Goal: Transaction & Acquisition: Purchase product/service

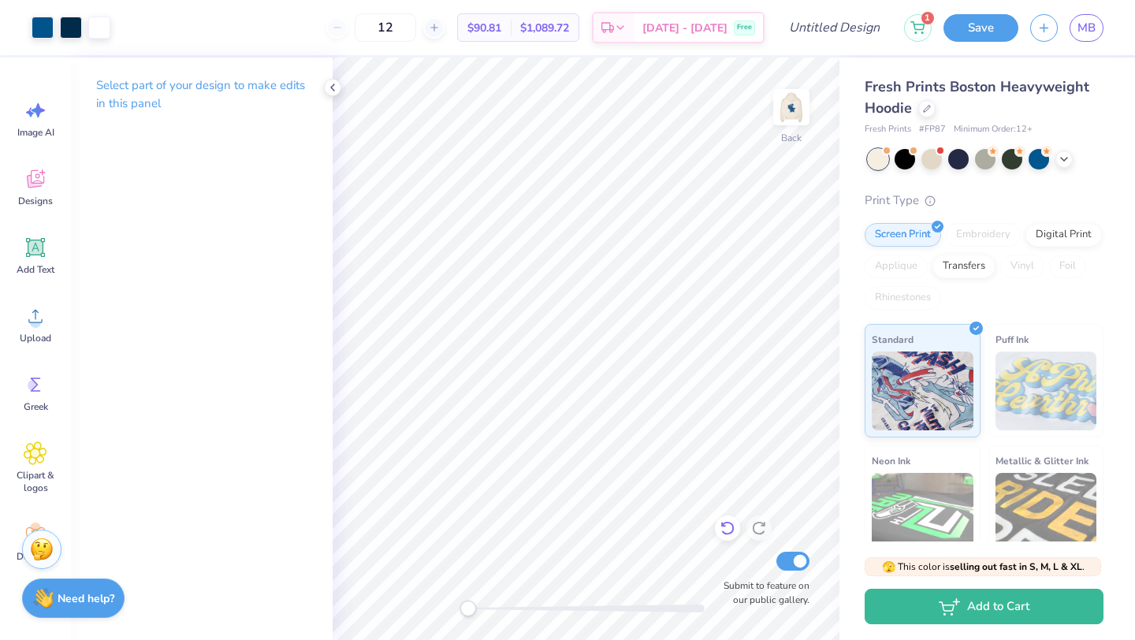
click at [731, 527] on icon at bounding box center [728, 528] width 16 height 16
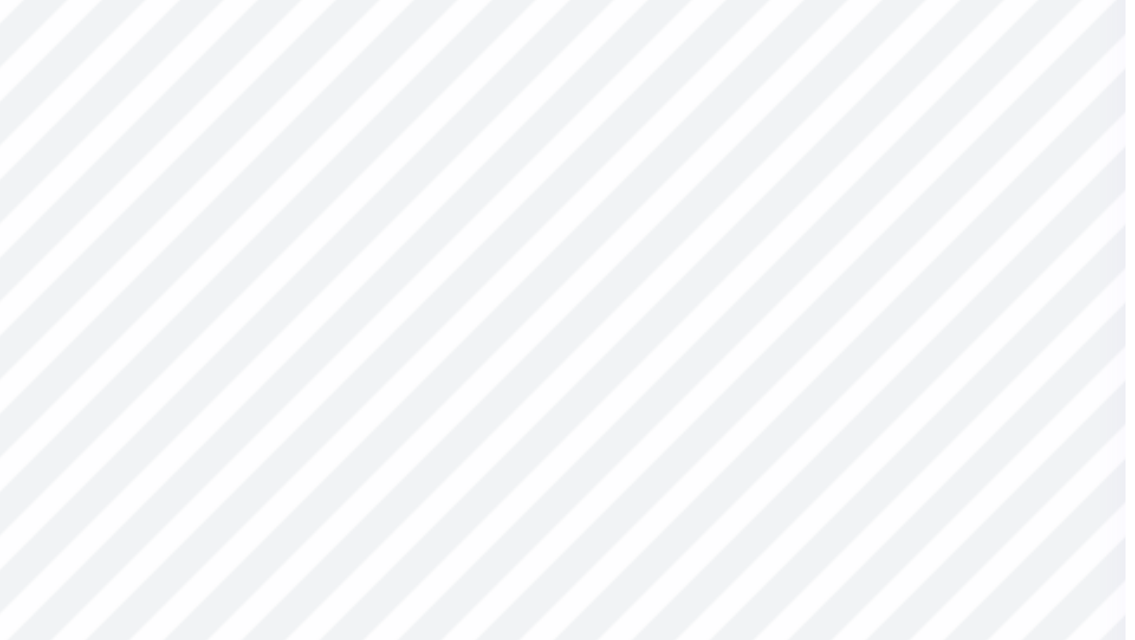
type input "2.47"
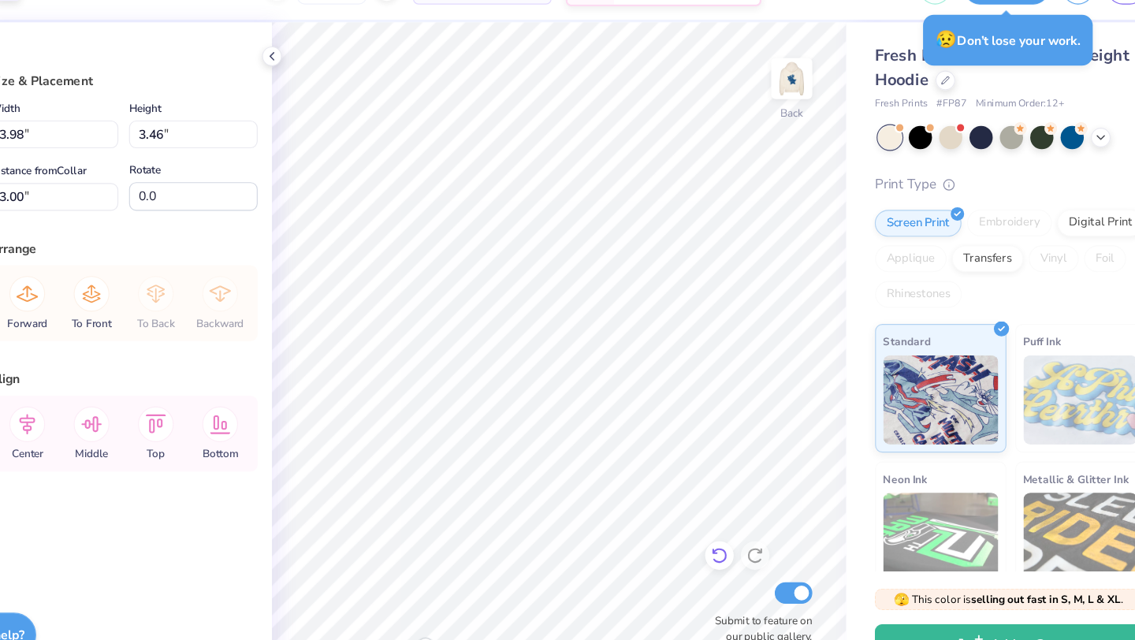
type input "3.00"
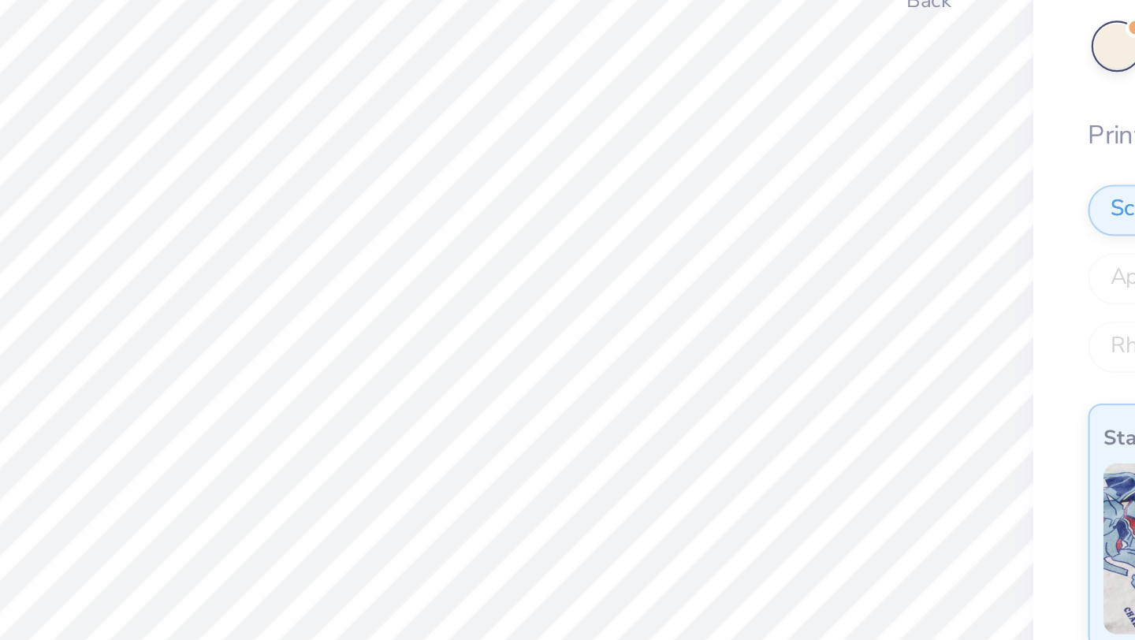
type input "2.61"
type input "0.66"
type input "3.88"
type input "0.0"
type input "4.71"
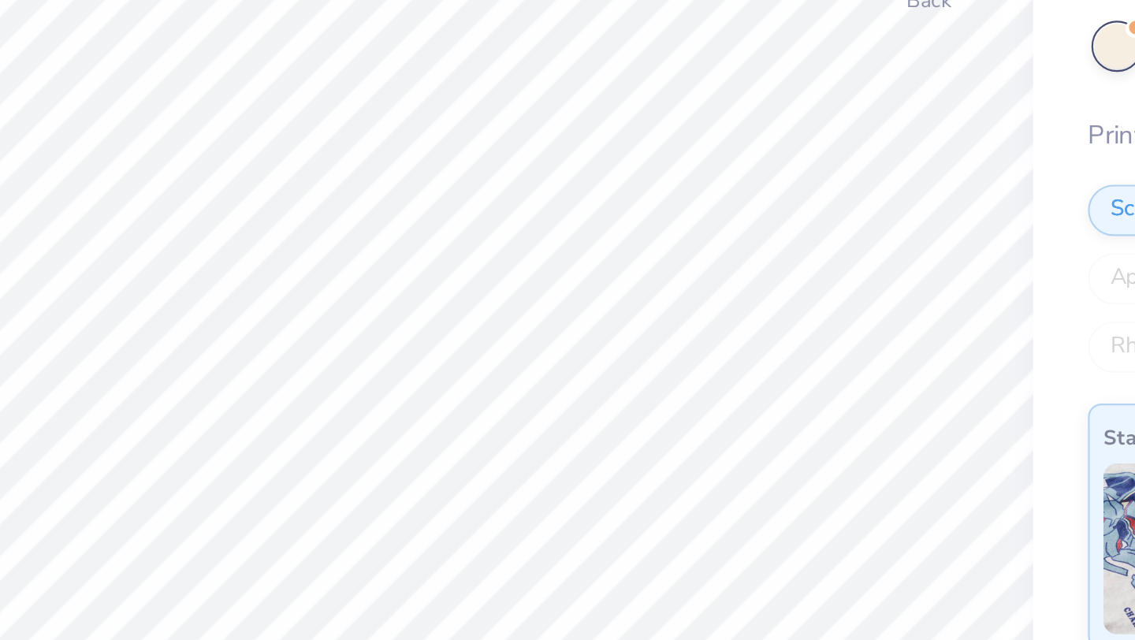
type input "0.77"
type input "0.22"
type input "1.06"
type input "0.31"
type input "2.61"
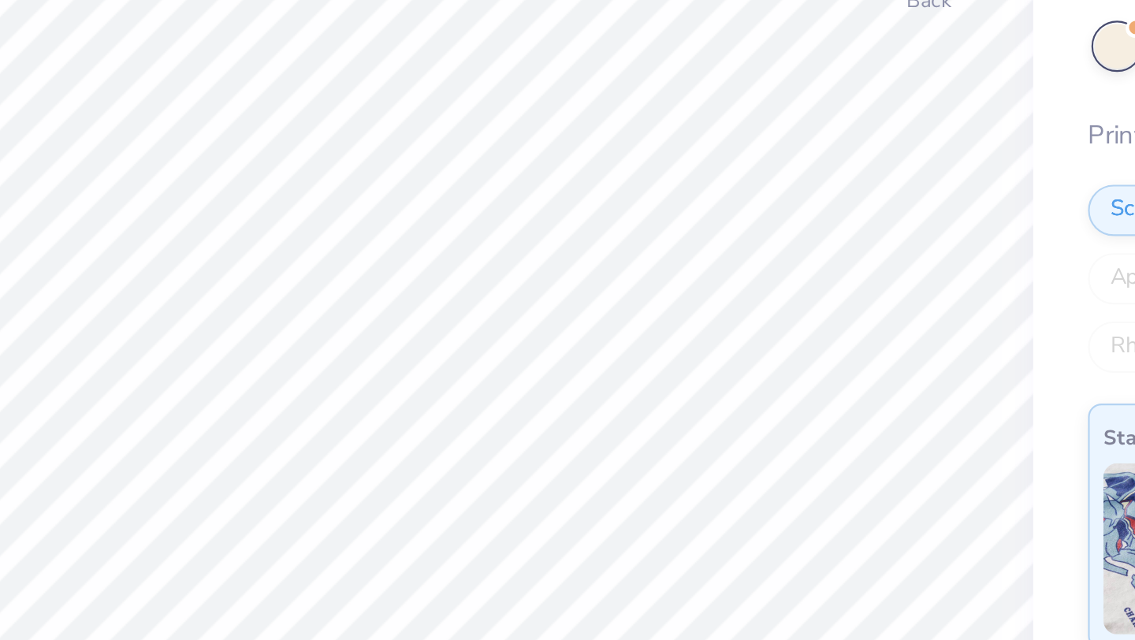
type input "0.66"
type input "4.05"
type input "0.0"
type input "4.39"
type input "-5.3"
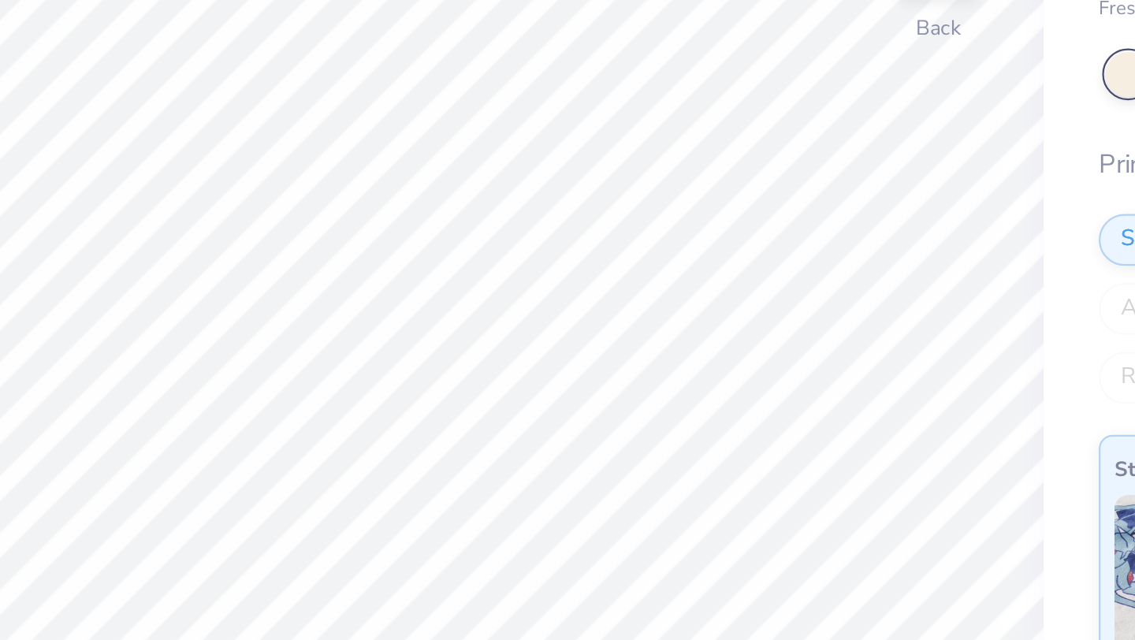
type input "4.20"
type input "3.66"
type input "2.81"
type input "3.00"
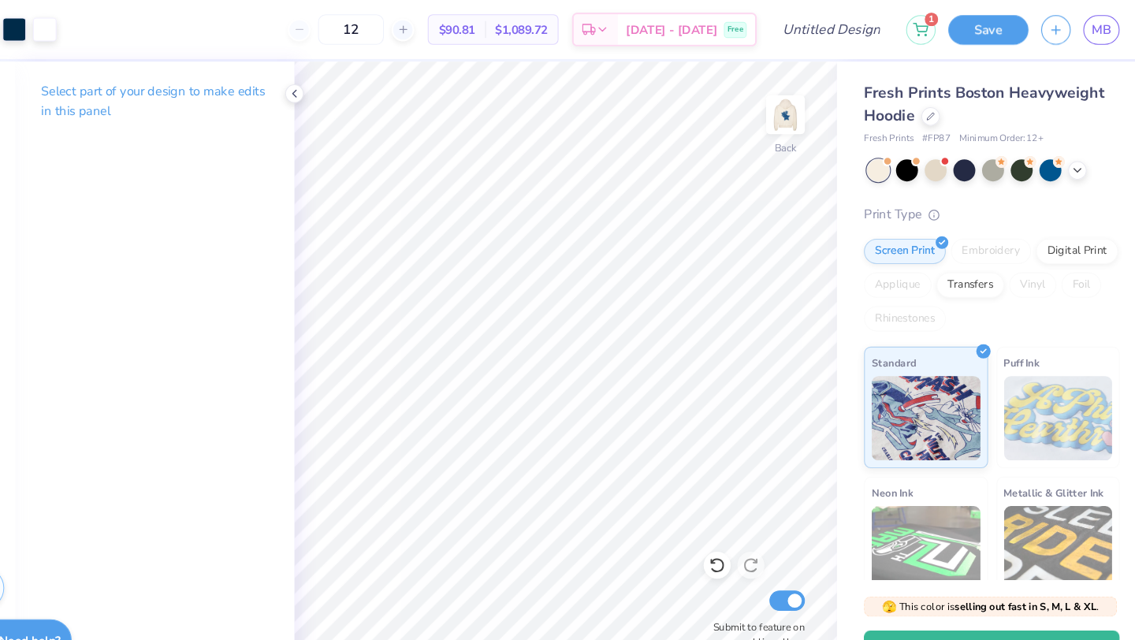
click at [985, 269] on div "Transfers" at bounding box center [963, 267] width 63 height 24
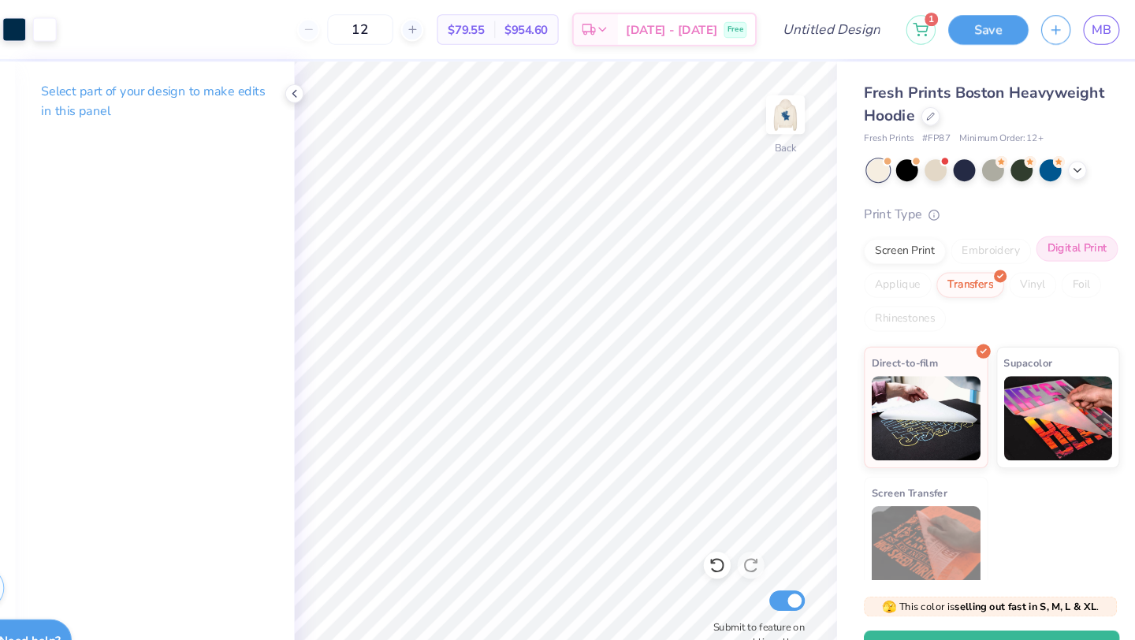
click at [1062, 233] on div "Digital Print" at bounding box center [1063, 233] width 76 height 24
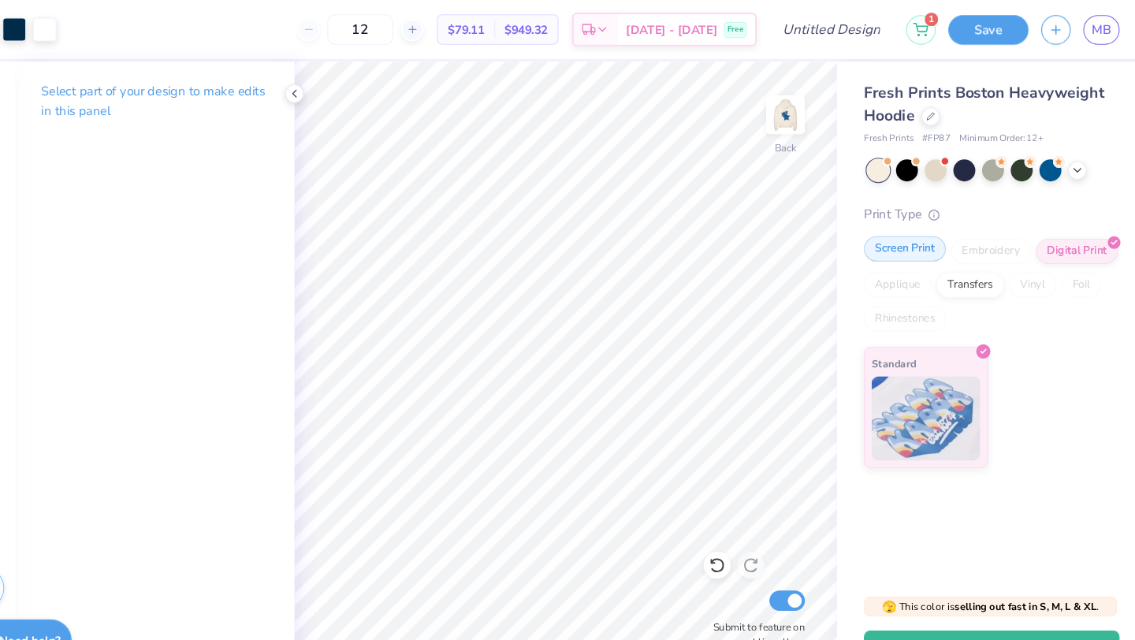
click at [906, 236] on div "Screen Print" at bounding box center [903, 233] width 76 height 24
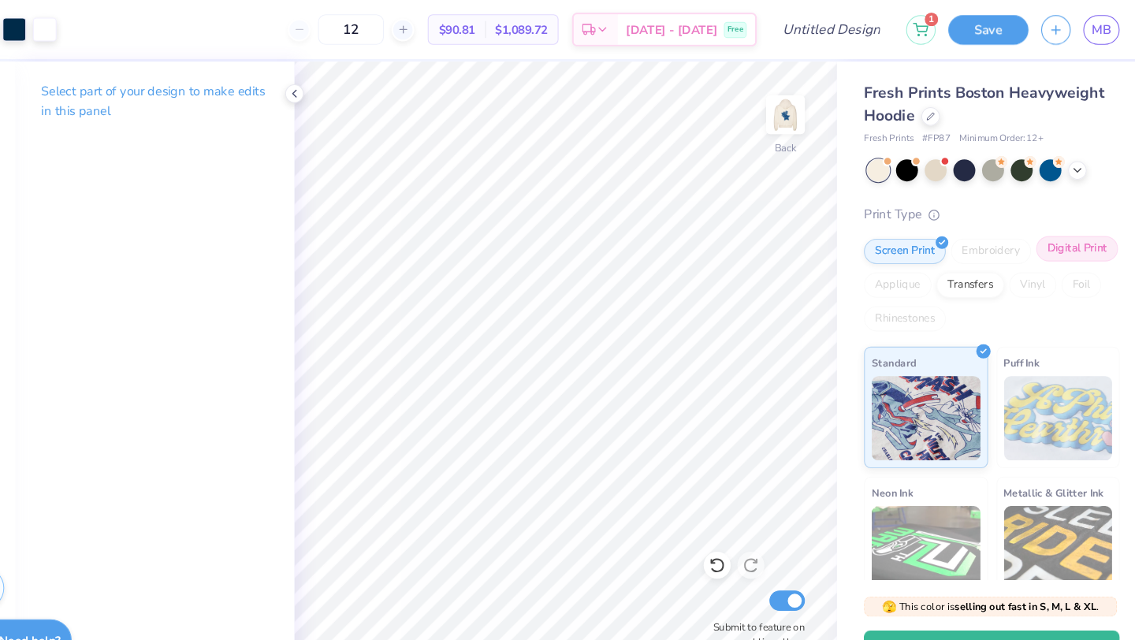
click at [1077, 233] on div "Digital Print" at bounding box center [1063, 233] width 76 height 24
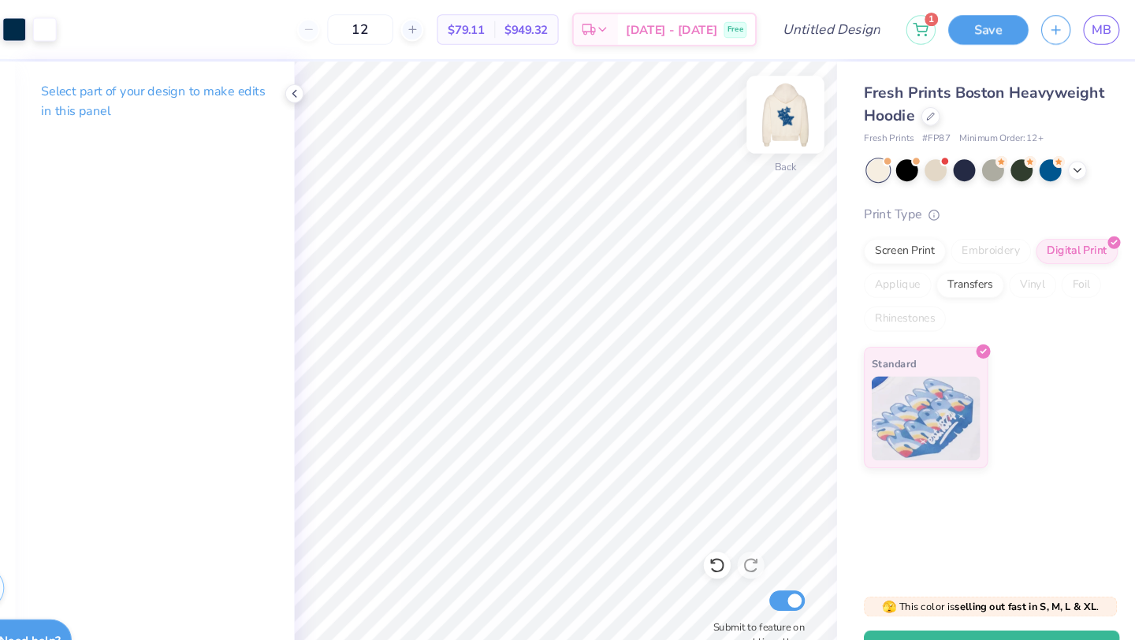
click at [795, 118] on img at bounding box center [791, 107] width 63 height 63
click at [929, 203] on circle at bounding box center [929, 198] width 9 height 9
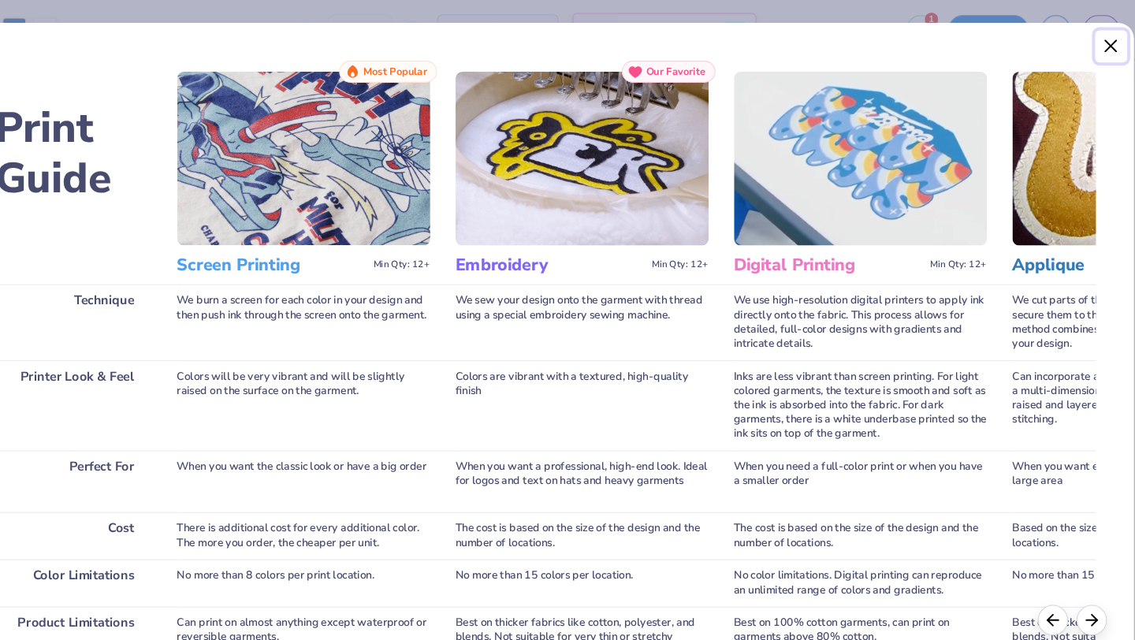
click at [1094, 43] on button "Close" at bounding box center [1096, 43] width 30 height 30
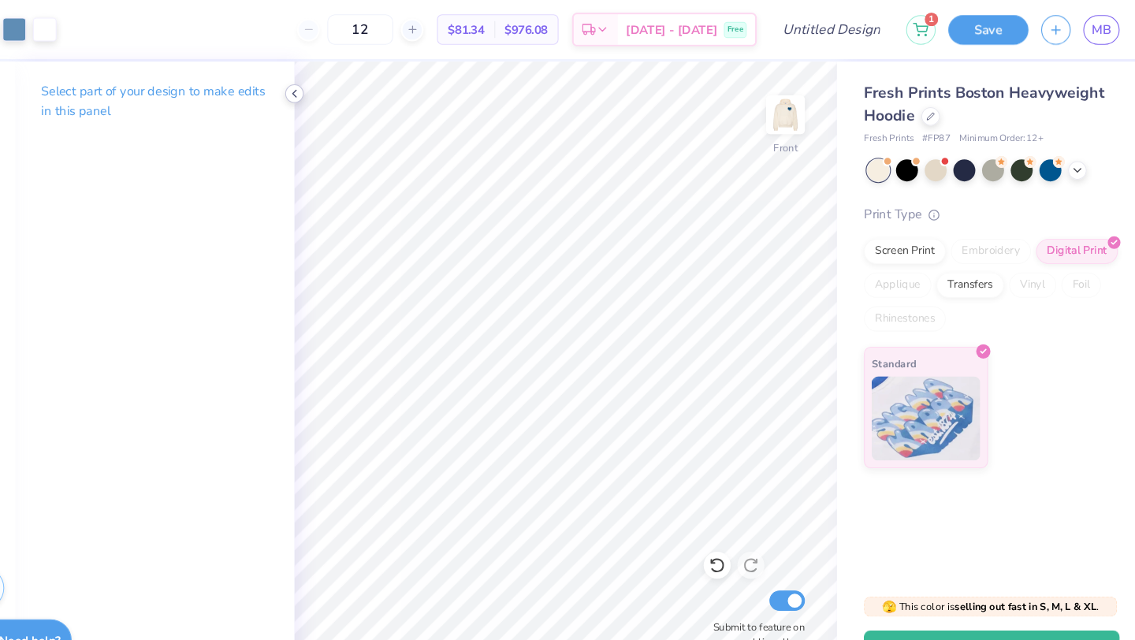
click at [331, 91] on icon at bounding box center [332, 87] width 13 height 13
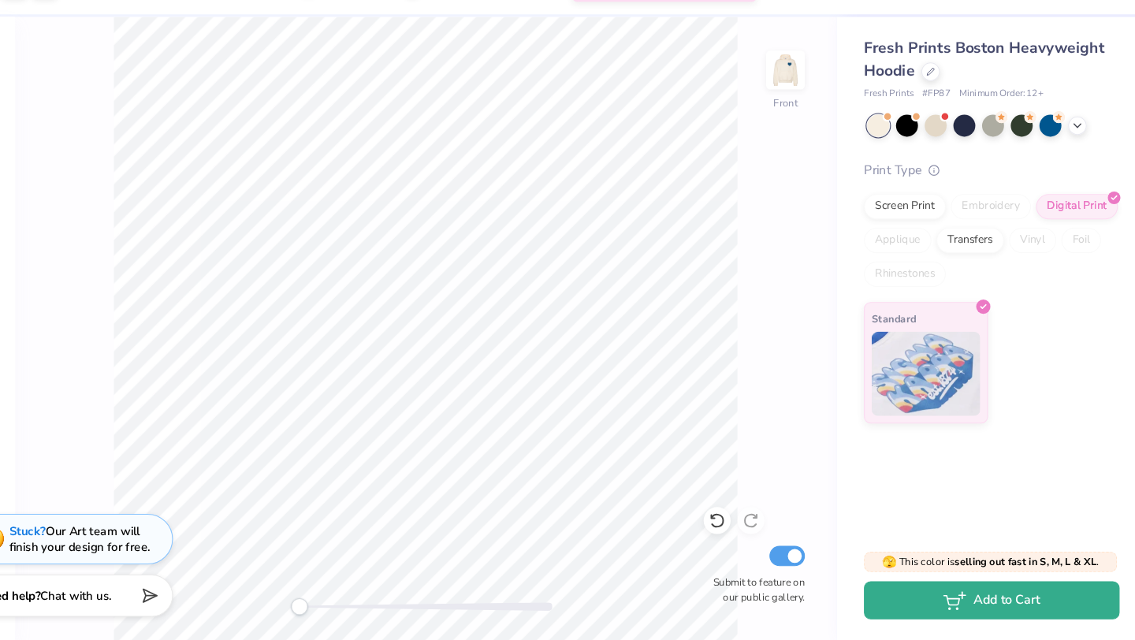
click at [919, 597] on button "Add to Cart" at bounding box center [984, 602] width 239 height 35
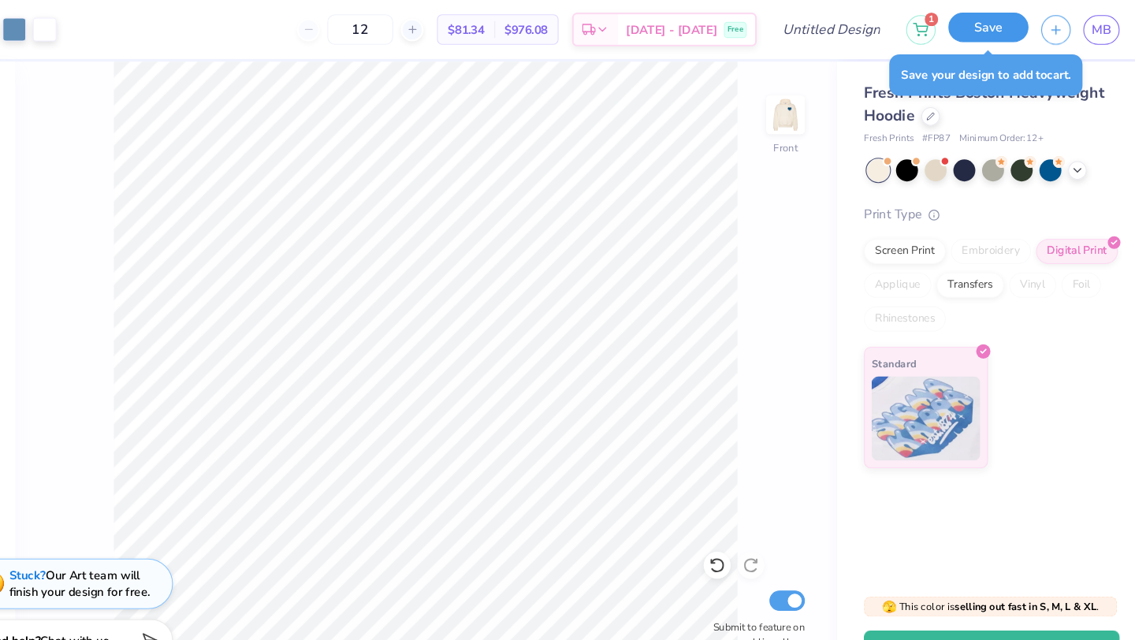
click at [988, 25] on button "Save" at bounding box center [980, 26] width 75 height 28
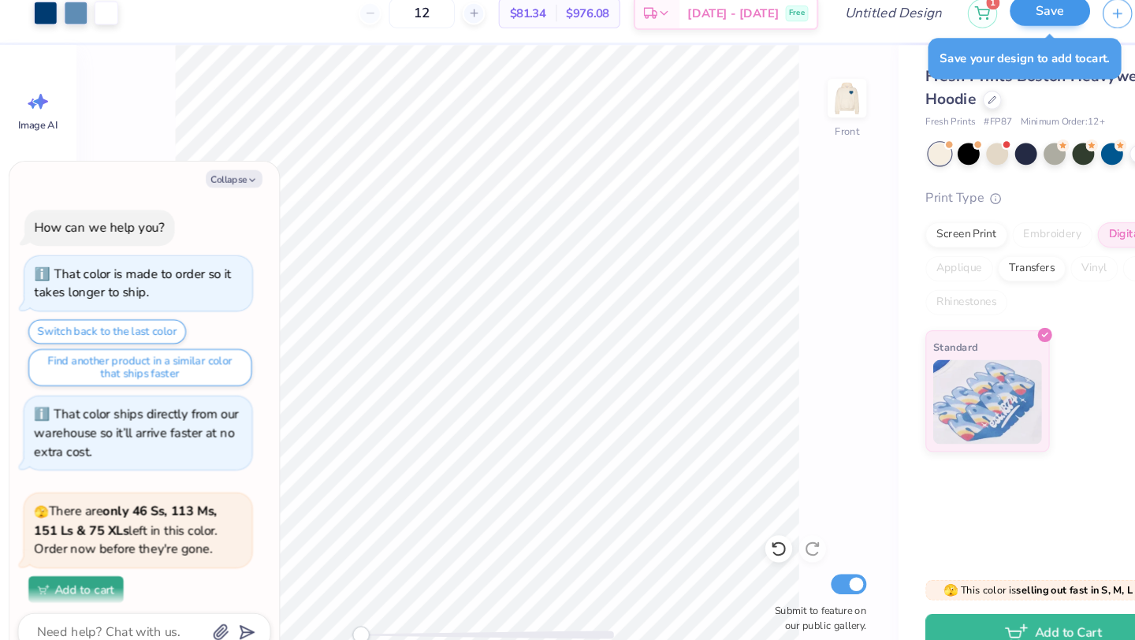
scroll to position [159, 0]
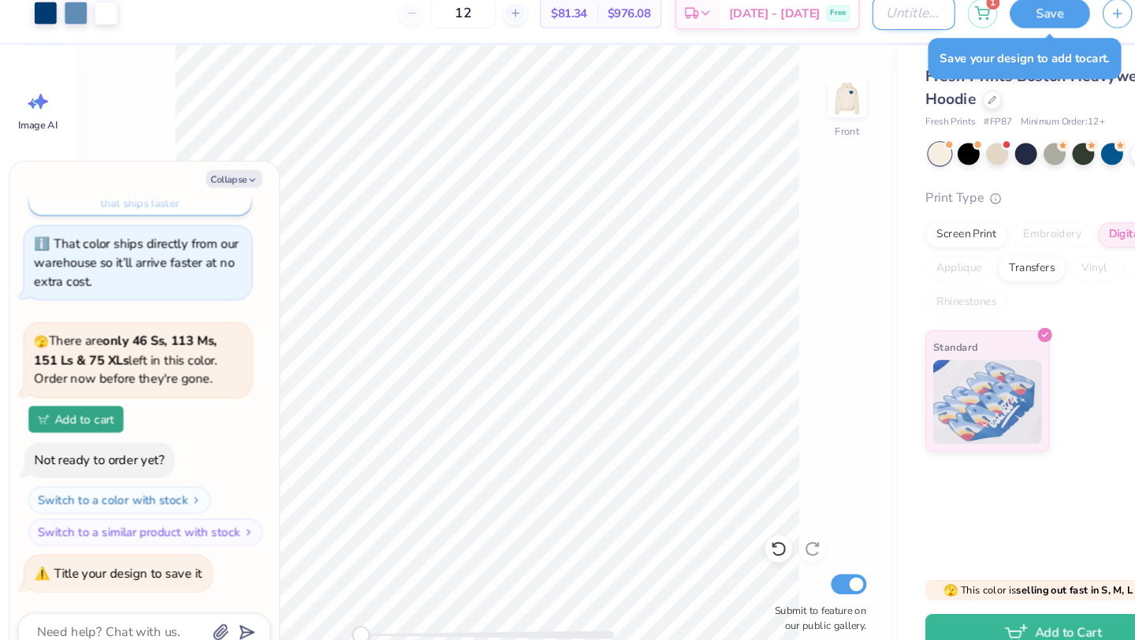
type textarea "x"
click at [851, 26] on input "Design Title" at bounding box center [853, 28] width 77 height 32
type input "p"
type textarea "x"
type input "pa"
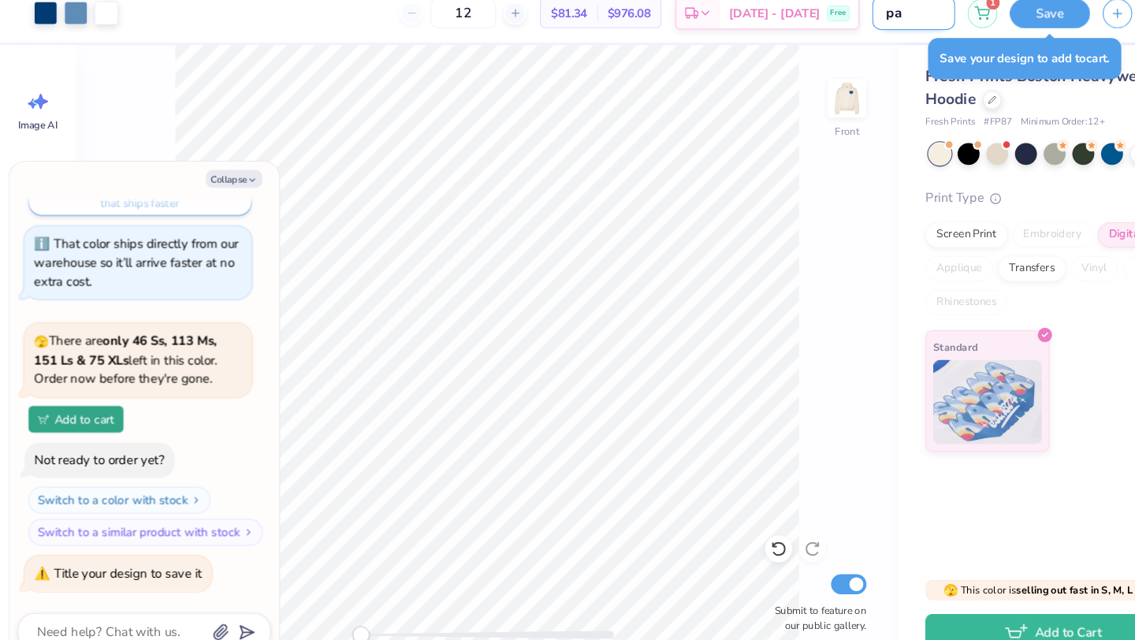
type textarea "x"
type input "pan"
type textarea "x"
type input "panh"
type textarea "x"
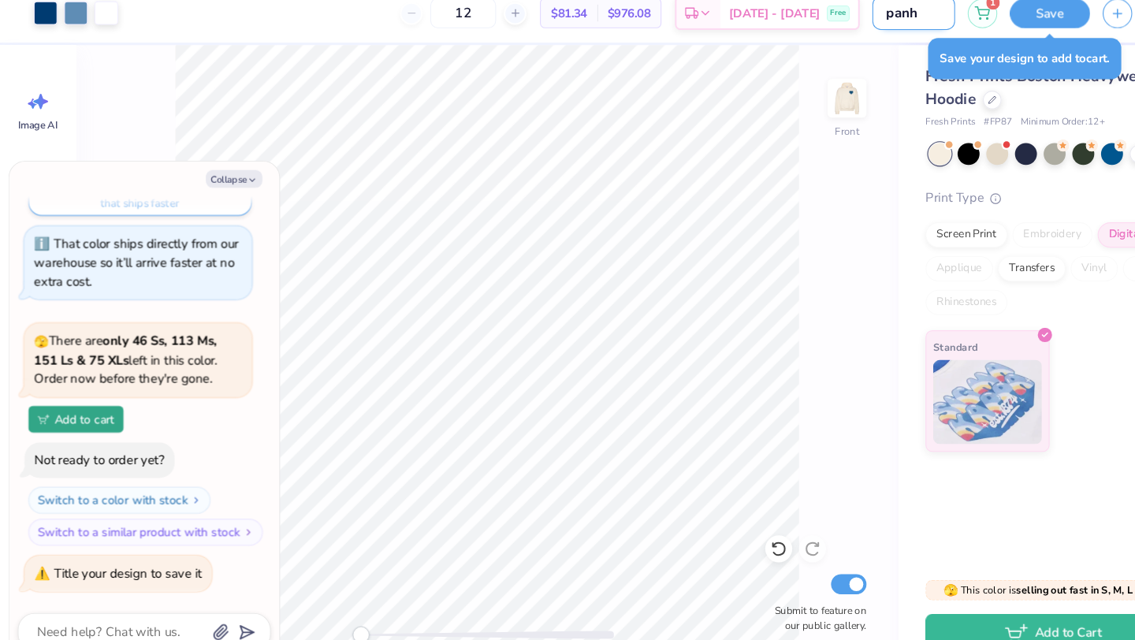
type input "panhe"
type textarea "x"
type input "panhel"
type textarea "x"
type input "panhel"
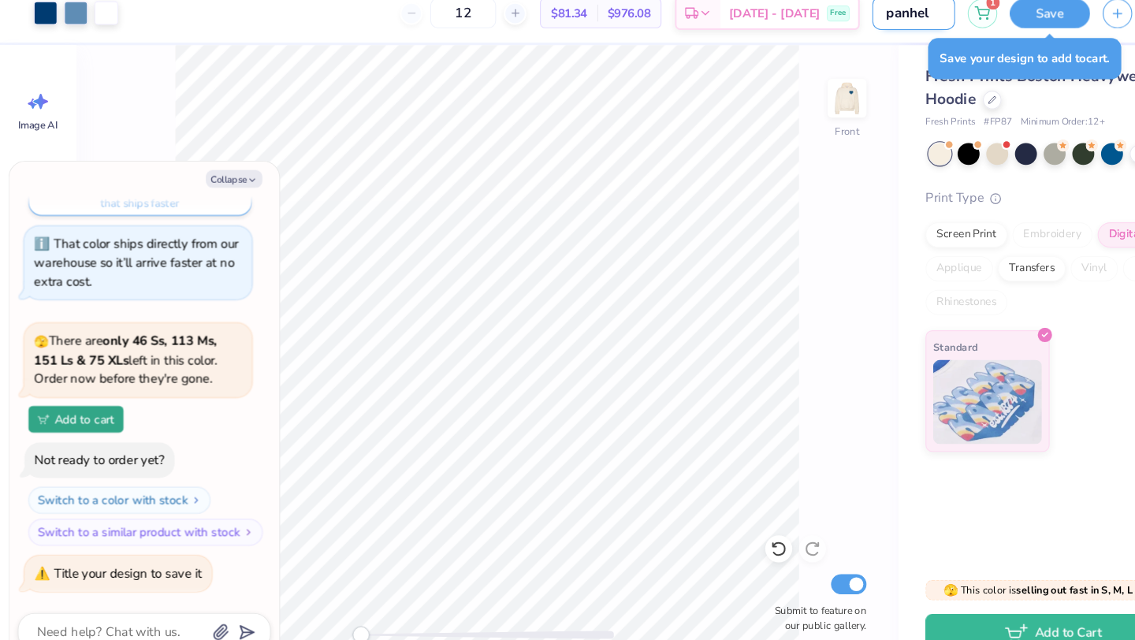
type textarea "x"
type input "panhel 2"
type textarea "x"
type input "panhel 20"
type textarea "x"
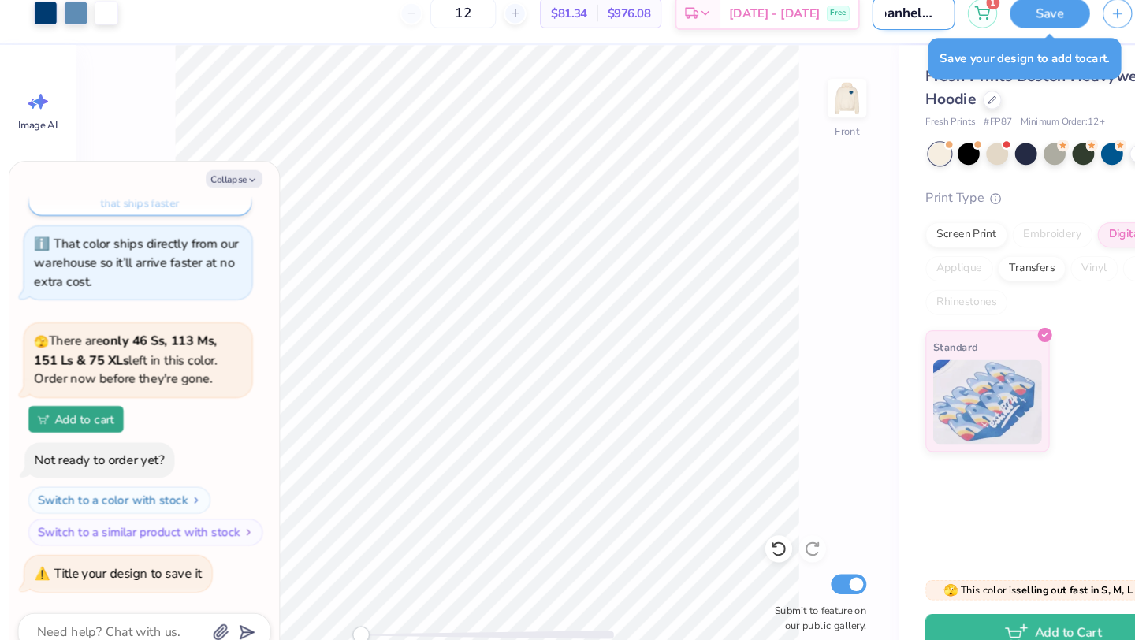
type input "panhel 202"
type textarea "x"
type input "panhel 2026"
type textarea "x"
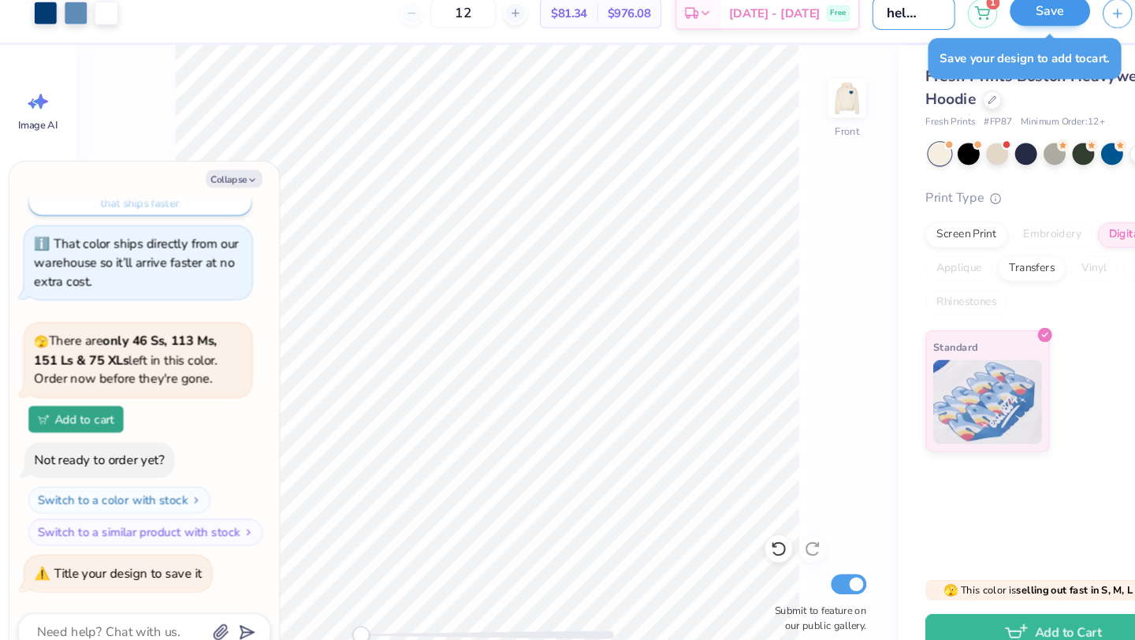
type input "panhel 2026"
click at [988, 27] on button "Save" at bounding box center [980, 26] width 75 height 28
click at [228, 180] on button "Collapse" at bounding box center [218, 182] width 53 height 17
click at [228, 181] on button "Collapse" at bounding box center [218, 182] width 53 height 17
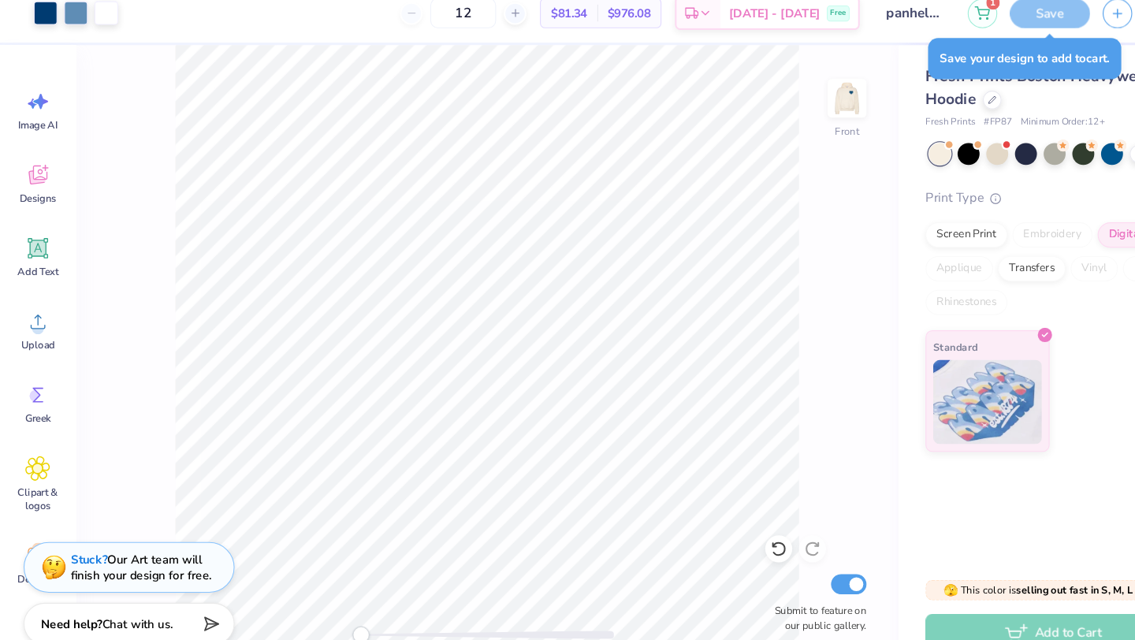
type textarea "x"
click at [236, 185] on icon "button" at bounding box center [235, 183] width 9 height 9
click at [984, 28] on div "Save" at bounding box center [980, 28] width 75 height 28
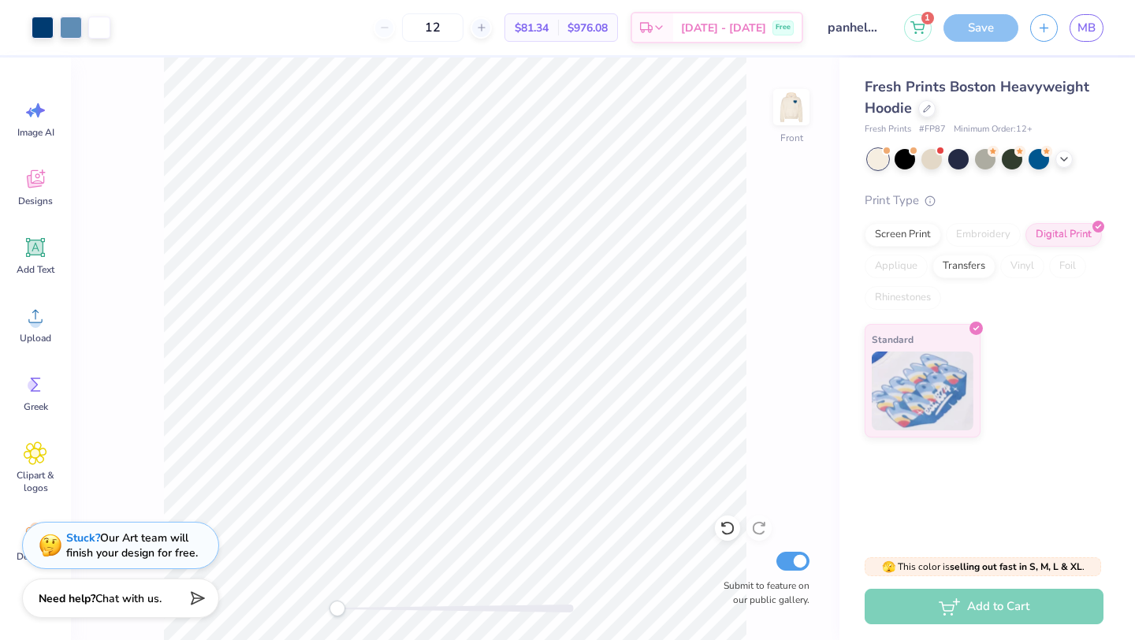
click at [970, 31] on div "Save" at bounding box center [980, 28] width 75 height 28
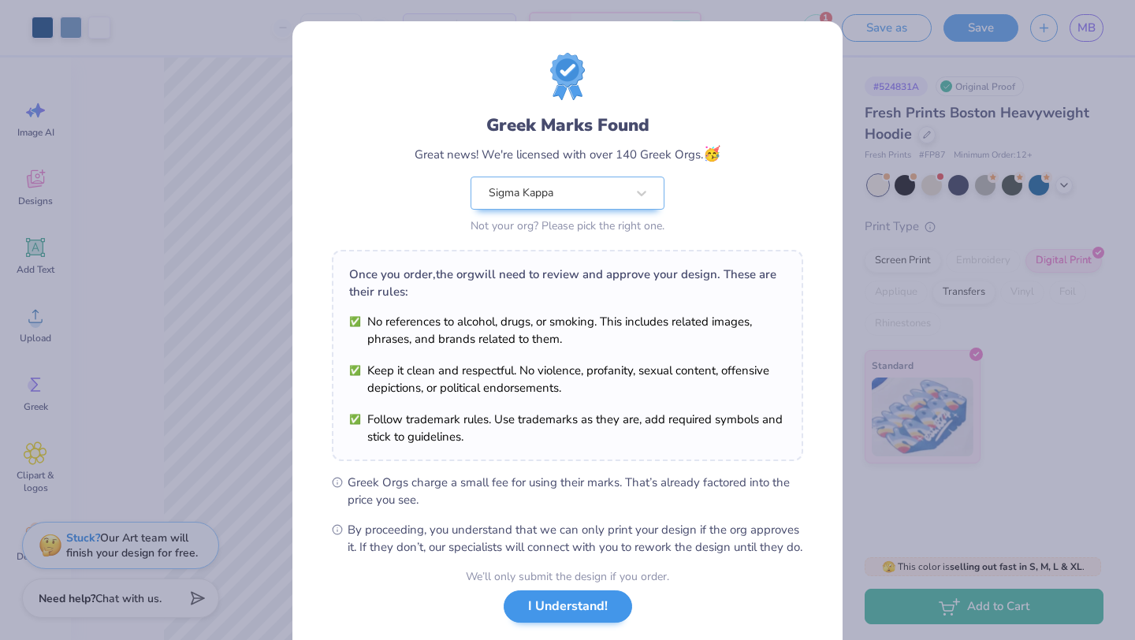
scroll to position [41, 0]
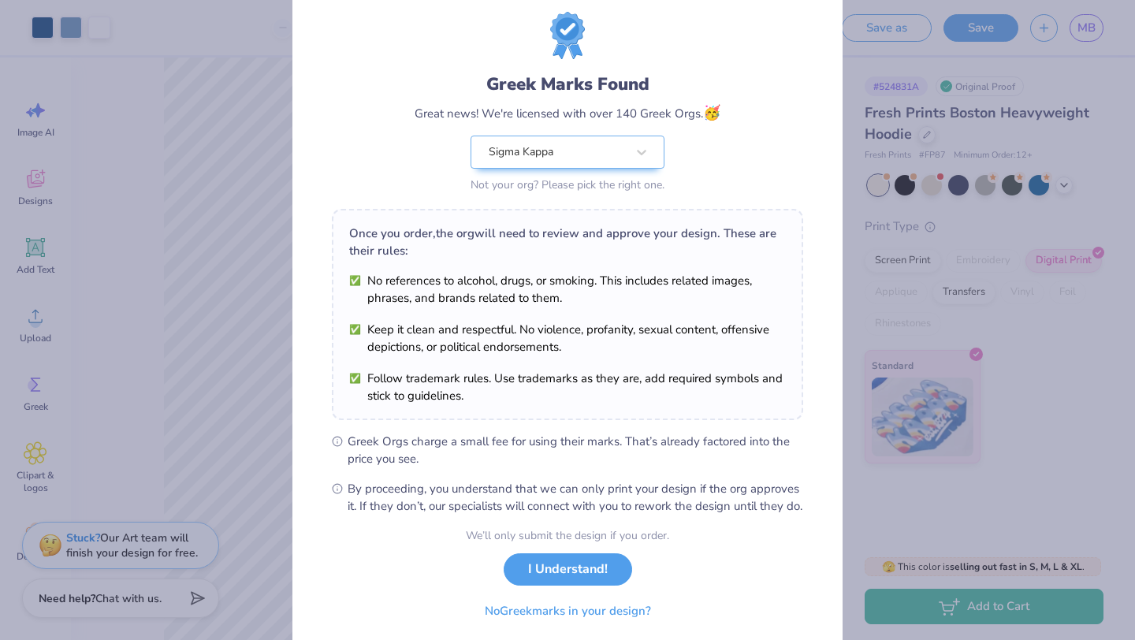
click at [637, 132] on div "Greek Marks Found Great news! We're licensed with over 140 Greek Orgs. 🥳 Sigma …" at bounding box center [568, 134] width 306 height 125
click at [633, 168] on div "Sigma Kappa" at bounding box center [568, 152] width 194 height 33
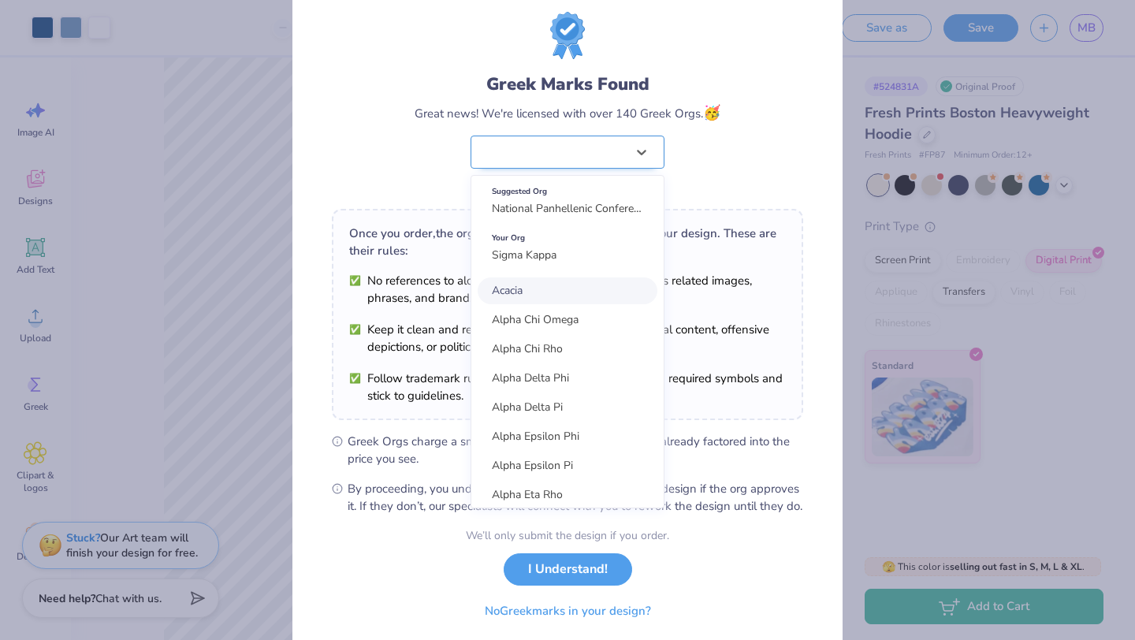
scroll to position [0, 0]
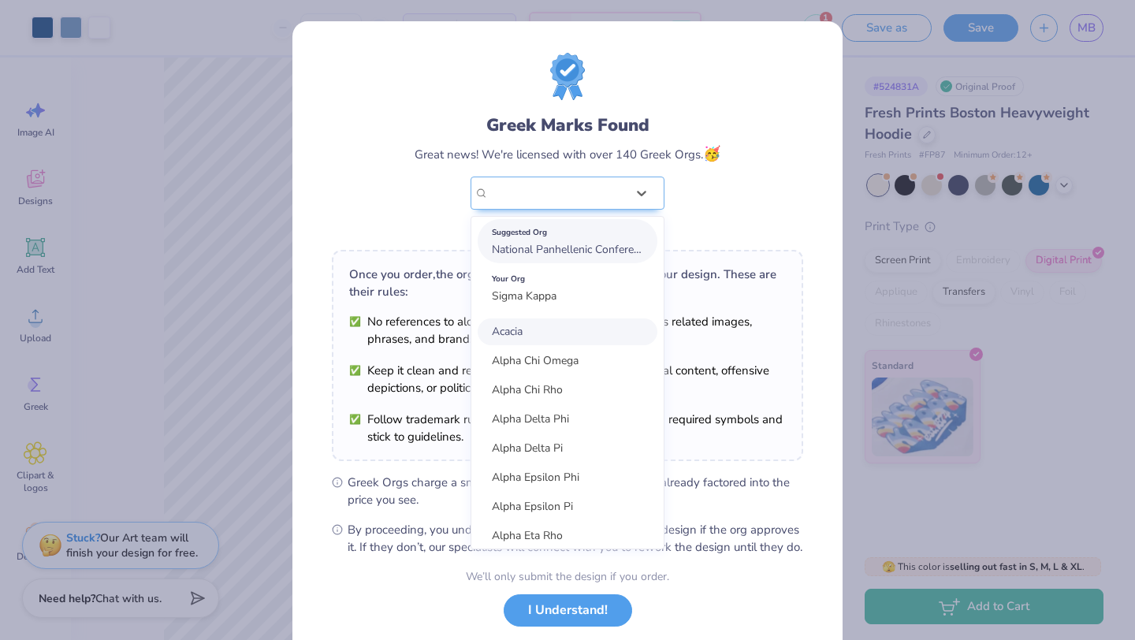
click at [595, 254] on span "National Panhellenic Conference" at bounding box center [571, 249] width 158 height 15
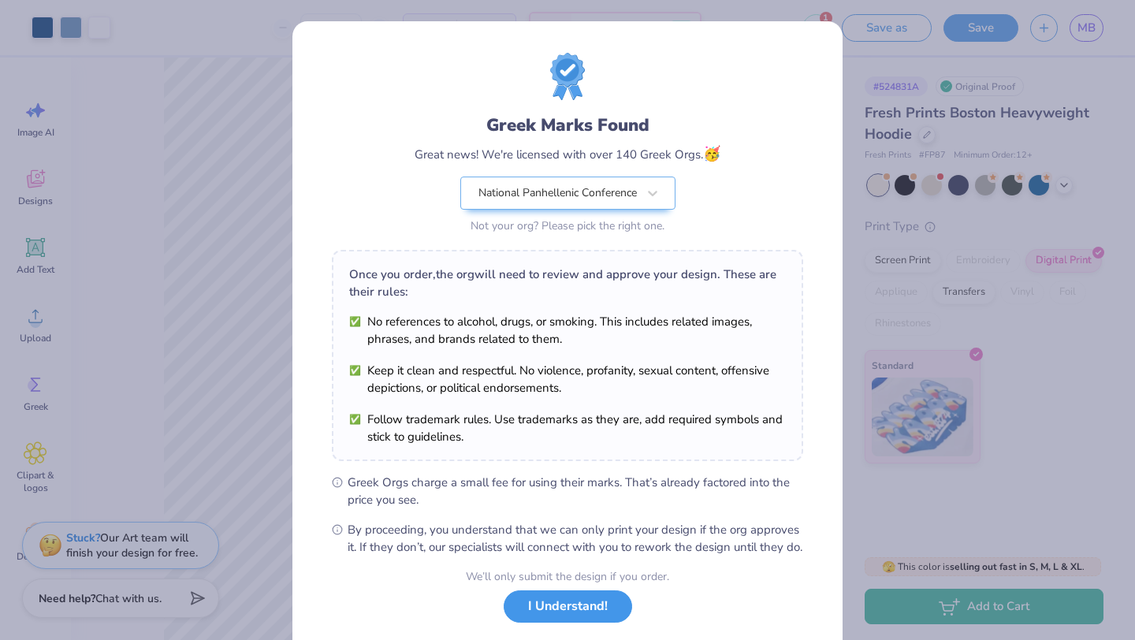
click at [541, 623] on button "I Understand!" at bounding box center [568, 606] width 128 height 32
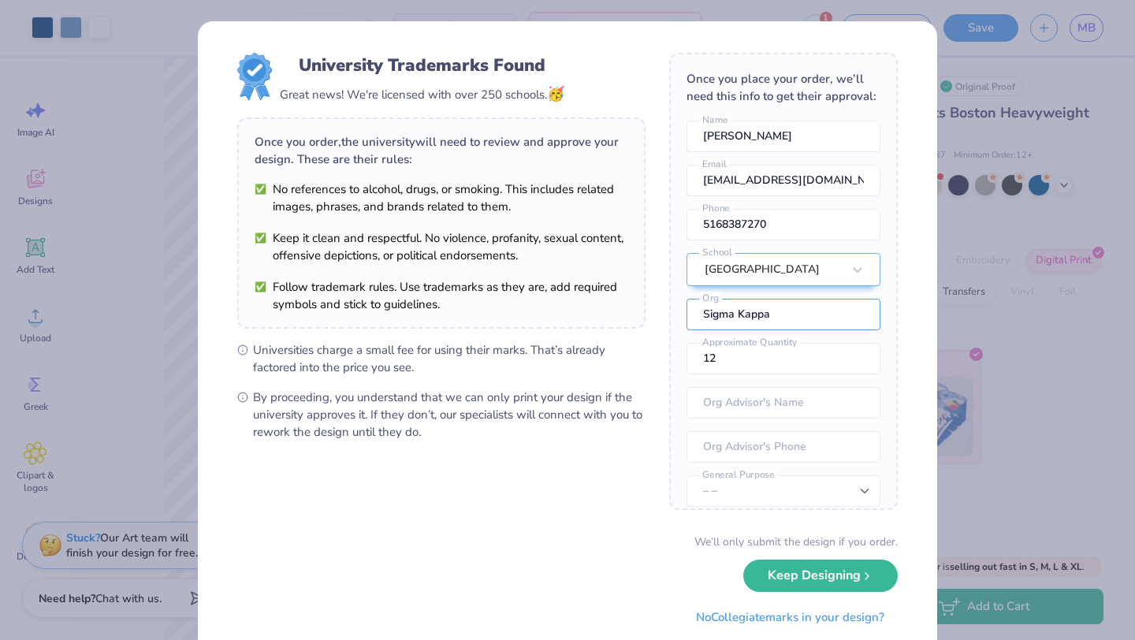
drag, startPoint x: 776, startPoint y: 320, endPoint x: 659, endPoint y: 292, distance: 119.9
click at [658, 292] on form "University Trademarks Found Great news! We're licensed with over 250 schools. 🥳…" at bounding box center [567, 343] width 661 height 580
type input "Panhellenic Council"
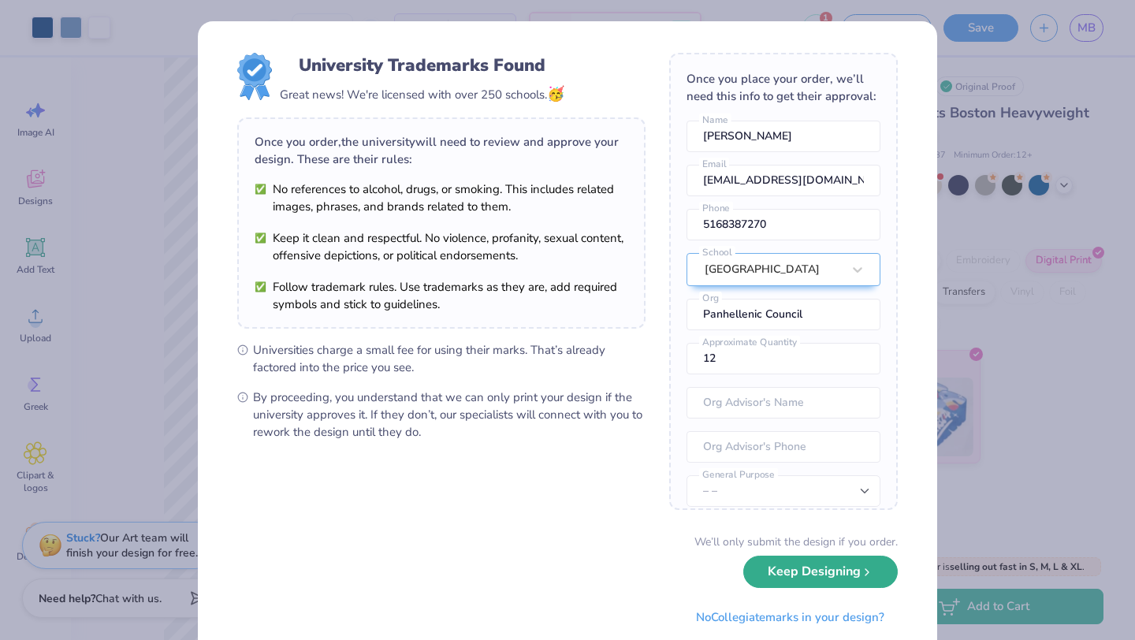
click at [821, 578] on button "Keep Designing" at bounding box center [820, 572] width 154 height 32
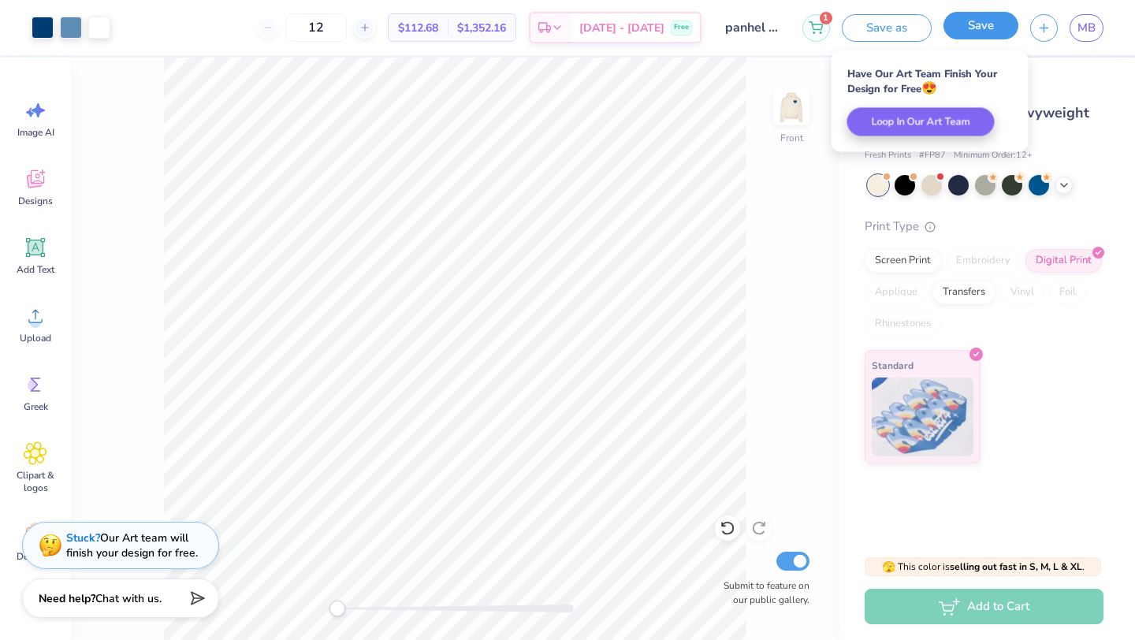
click at [984, 30] on button "Save" at bounding box center [980, 26] width 75 height 28
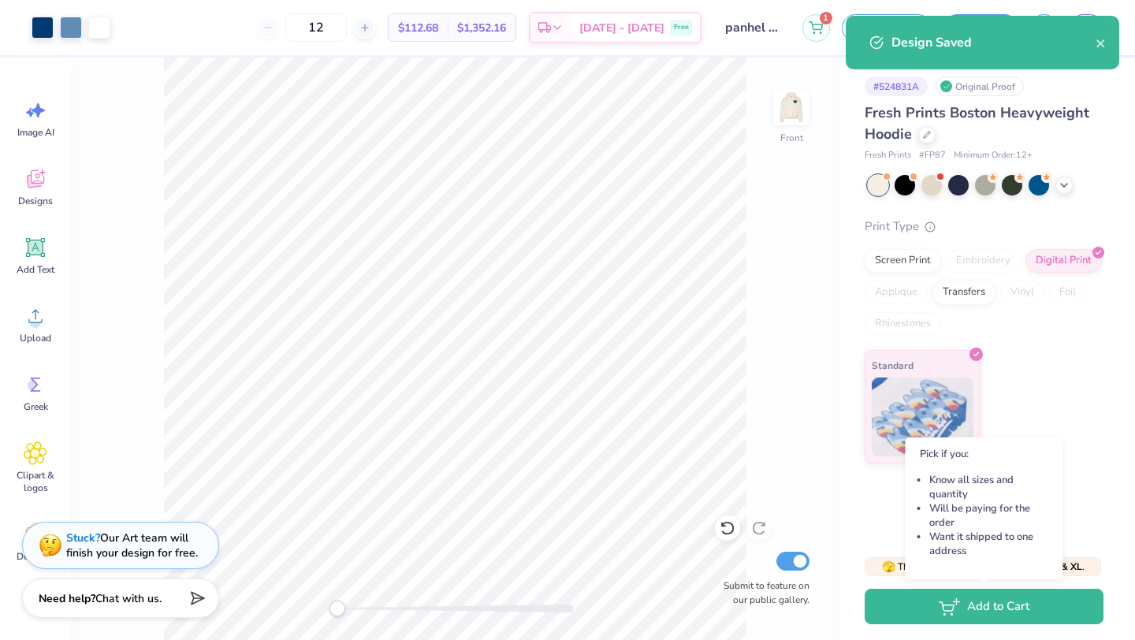
click at [904, 602] on button "Add to Cart" at bounding box center [984, 606] width 239 height 35
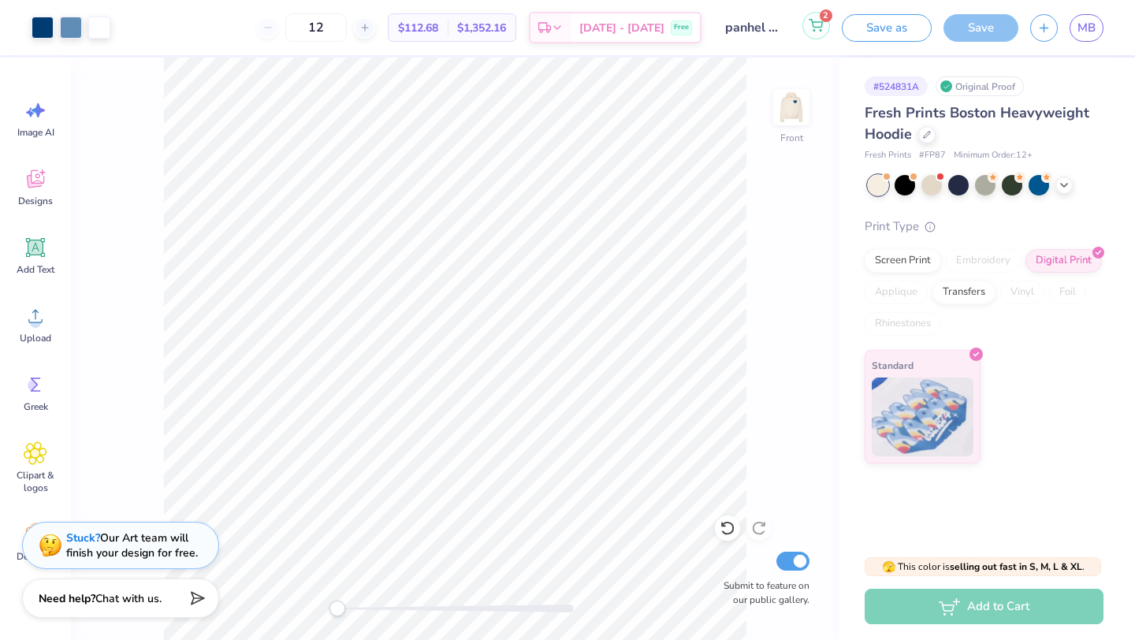
click at [824, 24] on button "2" at bounding box center [816, 26] width 28 height 28
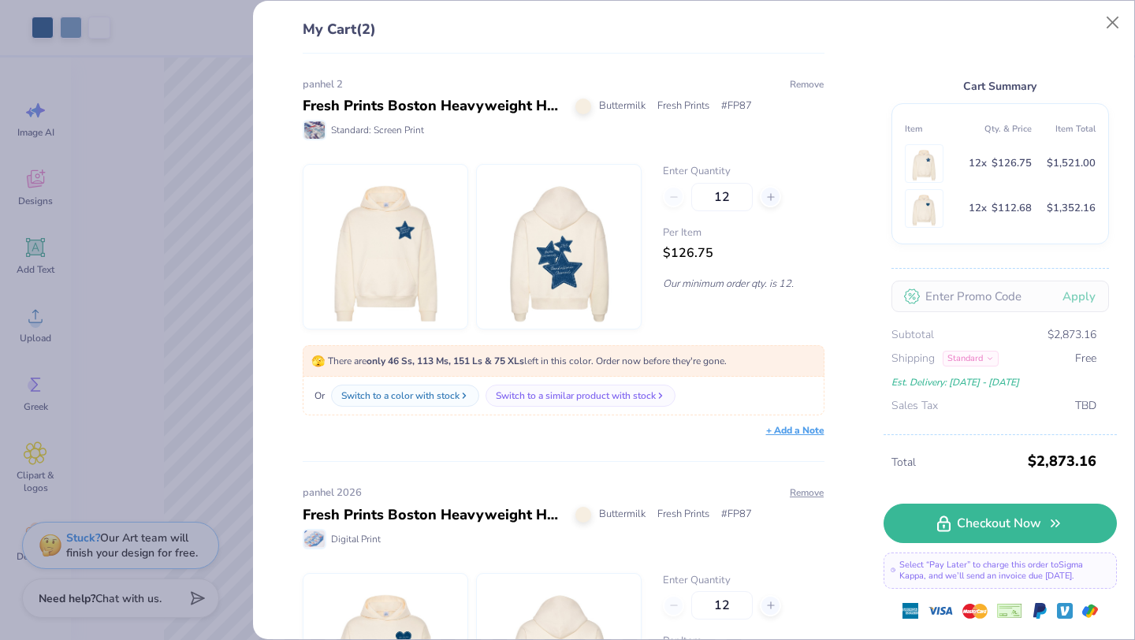
click at [811, 85] on button "Remove" at bounding box center [806, 84] width 35 height 14
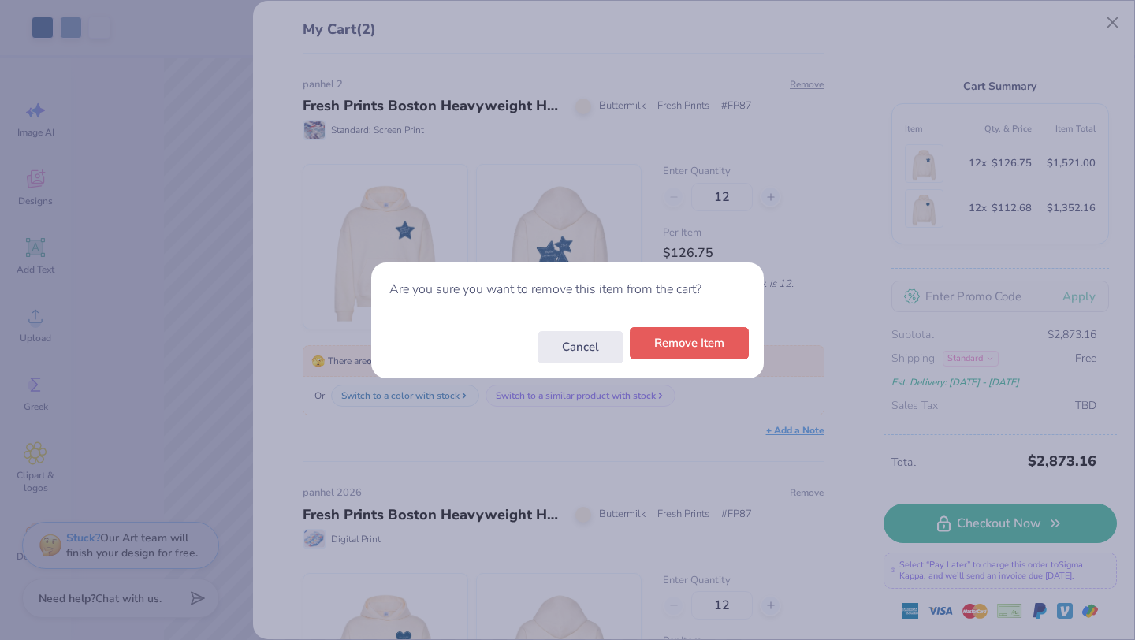
click at [656, 347] on button "Remove Item" at bounding box center [689, 343] width 119 height 32
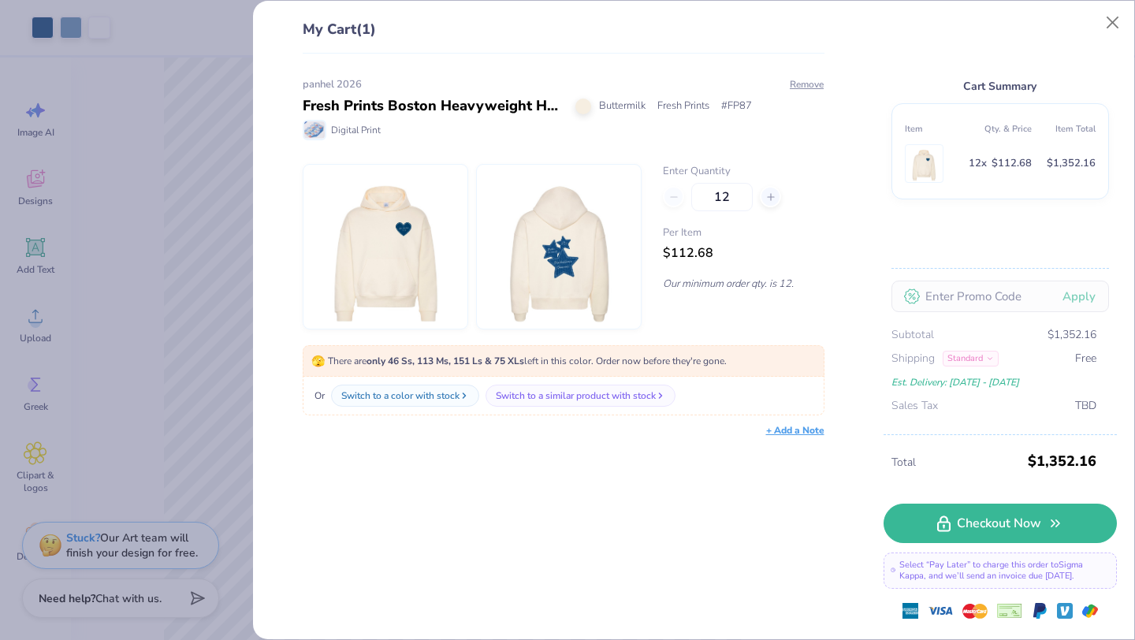
click at [981, 358] on div "Standard" at bounding box center [971, 359] width 56 height 16
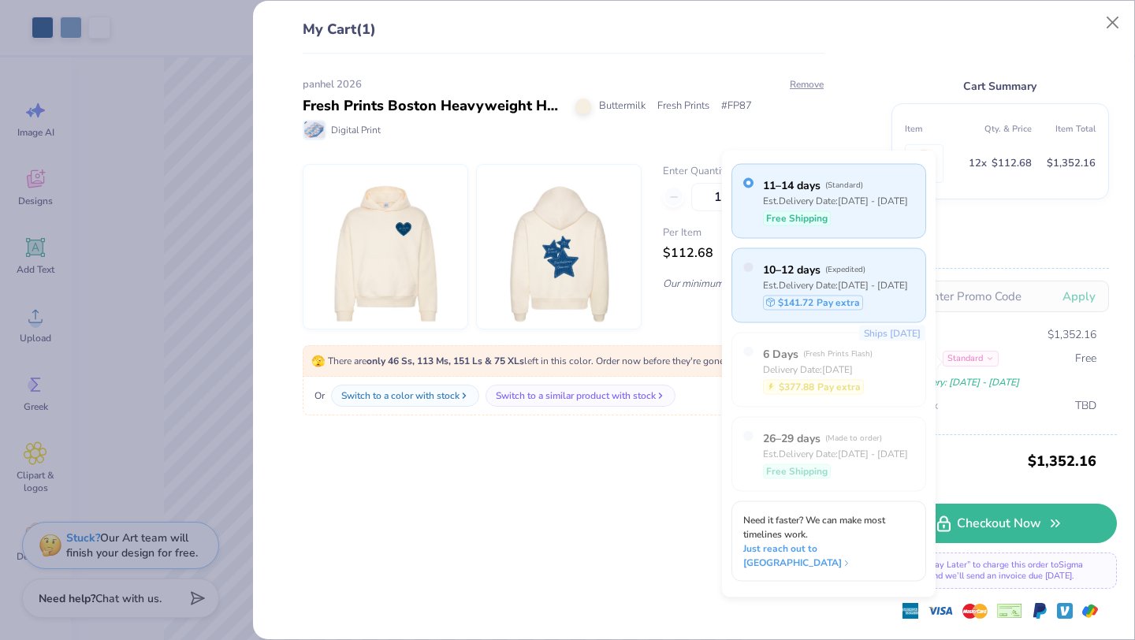
click at [892, 299] on div "10–12 days ( Expedited ) Est. Delivery Date: [DATE] - [DATE] $141.72 Pay extra" at bounding box center [828, 285] width 195 height 75
radio input "true"
radio input "false"
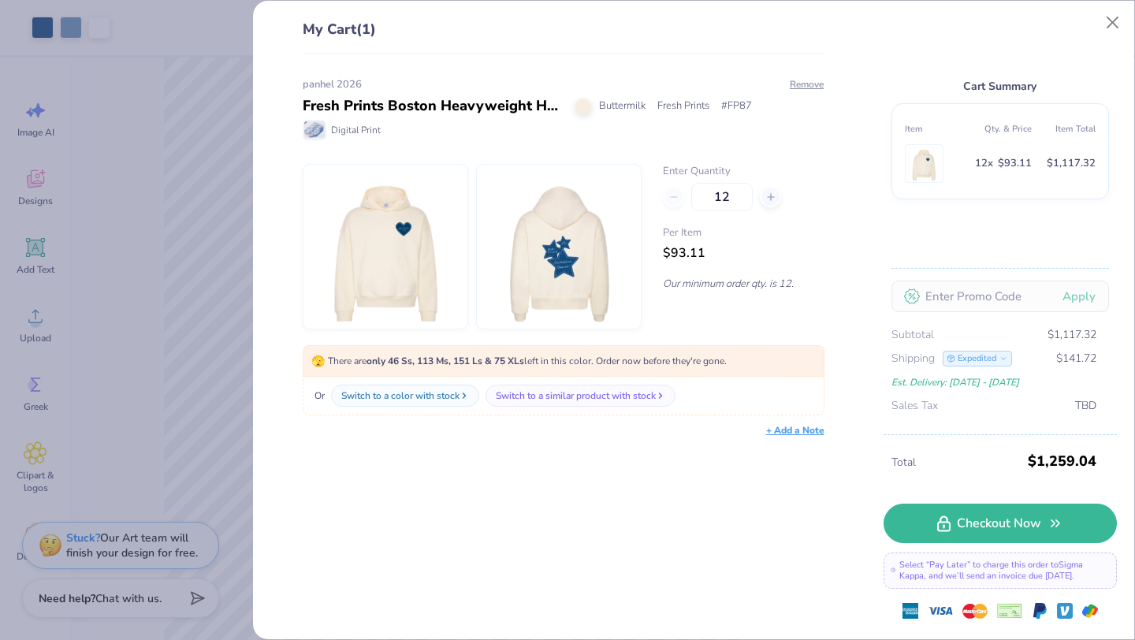
click at [984, 352] on div "Expedited" at bounding box center [977, 359] width 69 height 16
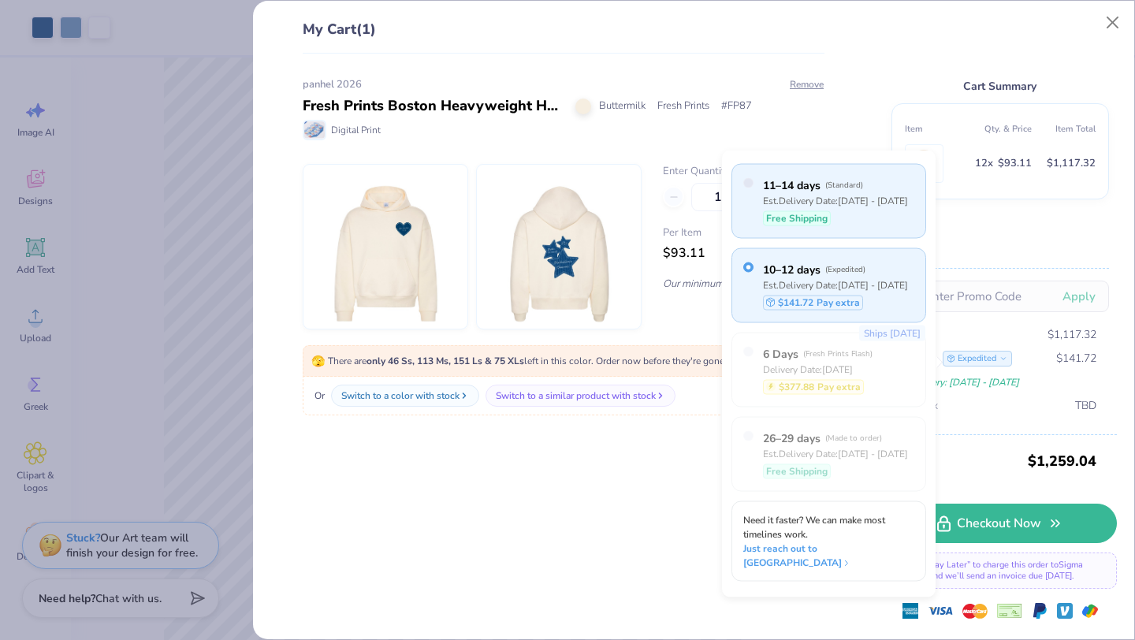
click at [868, 191] on label "11–14 days ( Standard )" at bounding box center [835, 185] width 145 height 17
radio input "false"
radio input "true"
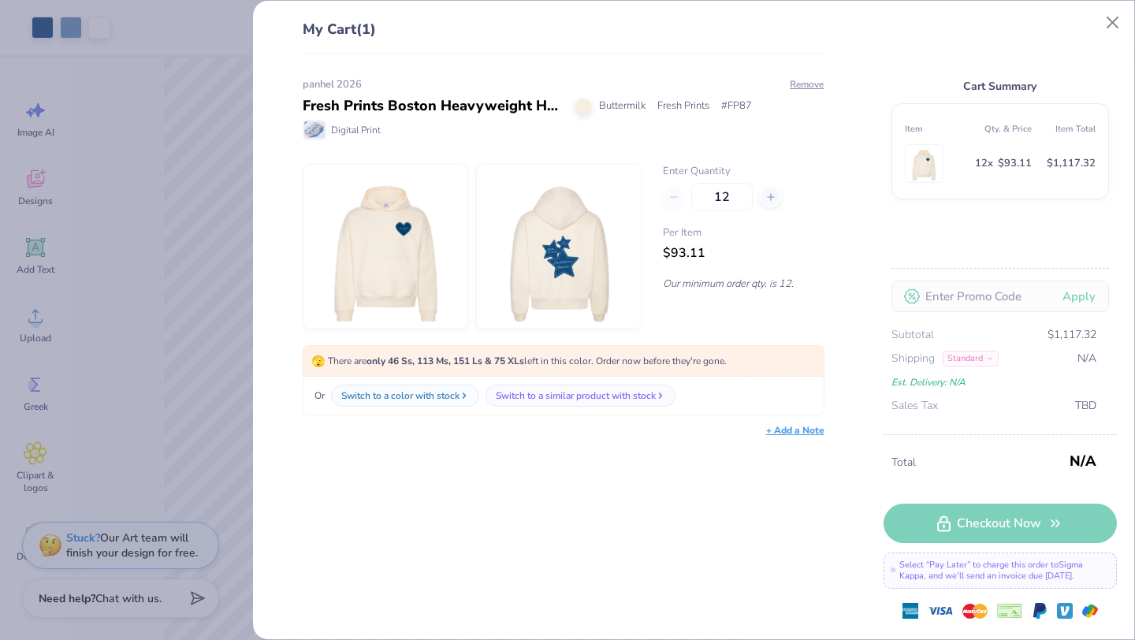
click at [976, 361] on div "Standard" at bounding box center [971, 359] width 56 height 16
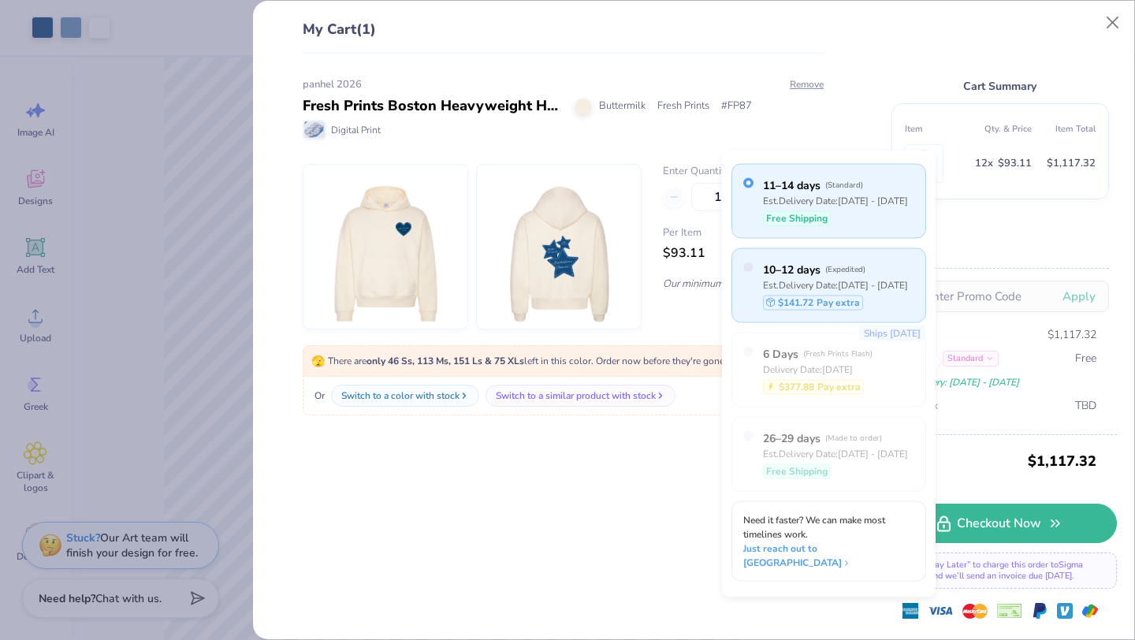
click at [891, 274] on div "10–12 days ( Expedited ) Est. Delivery Date: [DATE] - [DATE] $141.72 Pay extra" at bounding box center [828, 285] width 195 height 75
radio input "true"
radio input "false"
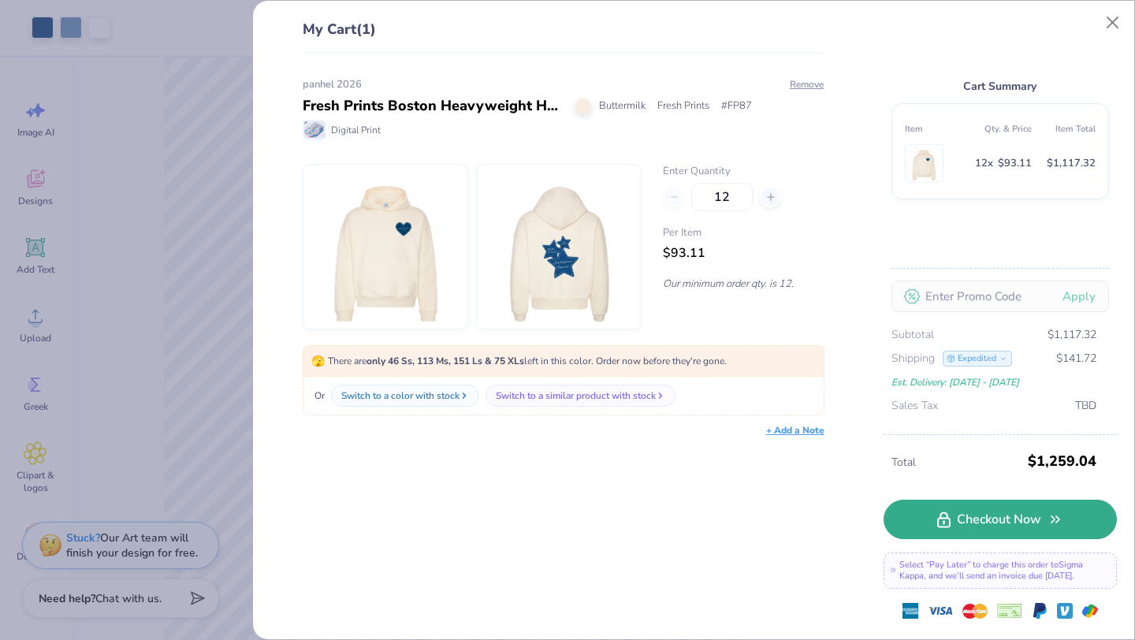
click at [964, 522] on link "Checkout Now" at bounding box center [1000, 519] width 233 height 39
